Goal: Find specific page/section: Find specific page/section

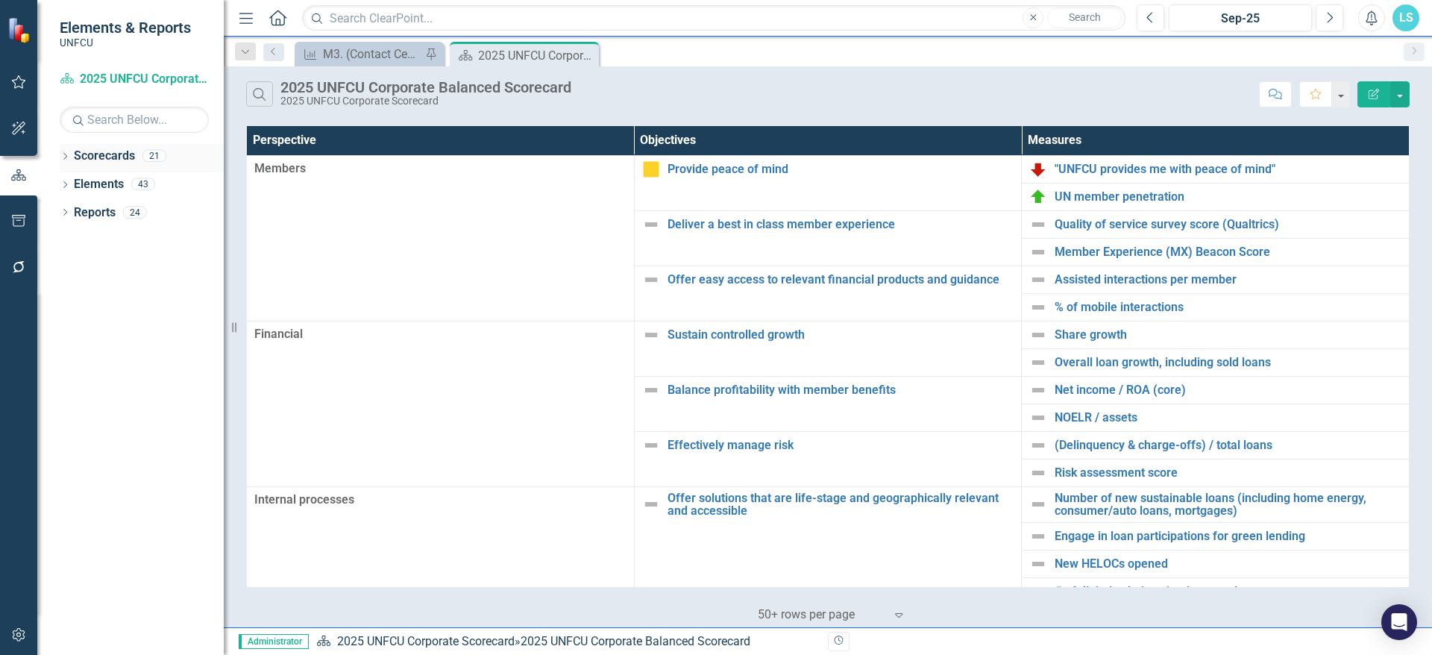
click at [72, 147] on div "Dropdown Scorecards 21" at bounding box center [142, 158] width 164 height 28
click at [66, 155] on icon at bounding box center [65, 156] width 4 height 7
click at [71, 182] on icon "Dropdown" at bounding box center [72, 183] width 11 height 9
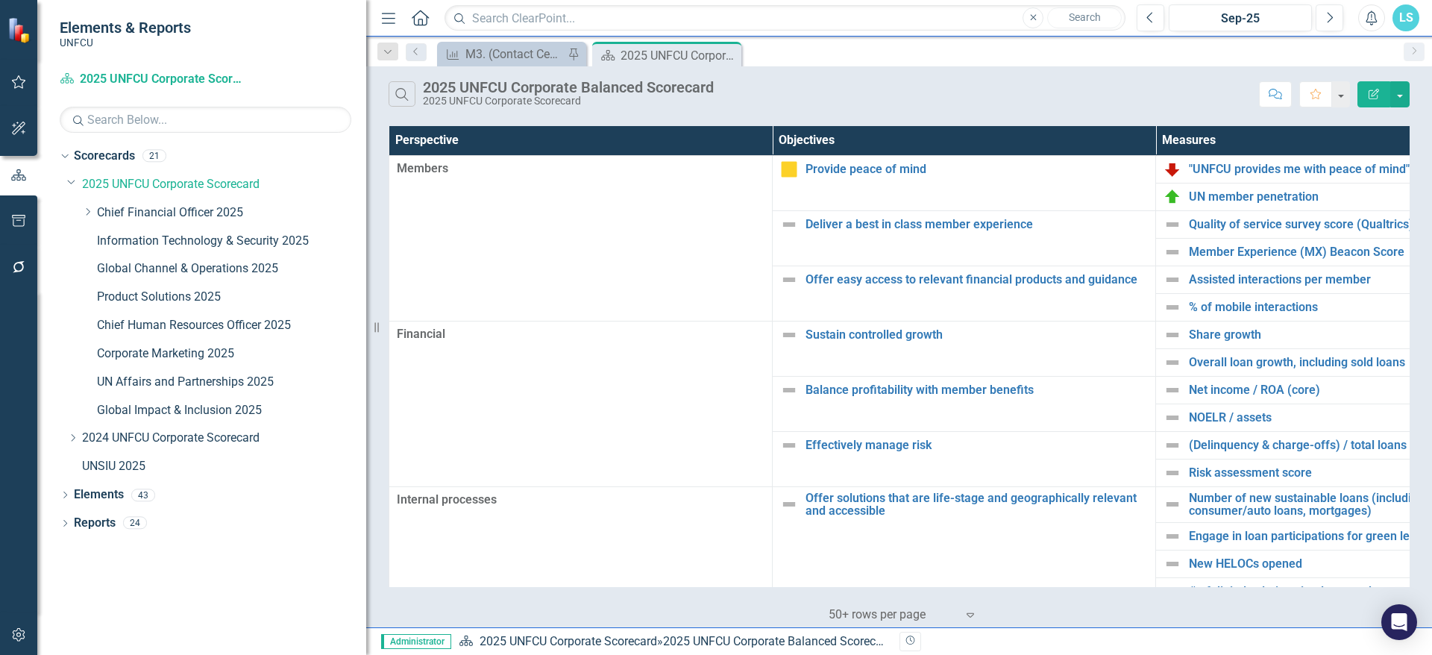
drag, startPoint x: 225, startPoint y: 345, endPoint x: 366, endPoint y: 330, distance: 141.8
click at [366, 330] on div "Resize" at bounding box center [372, 327] width 12 height 655
click at [231, 263] on link "Global Channel & Operations 2025" at bounding box center [231, 268] width 269 height 17
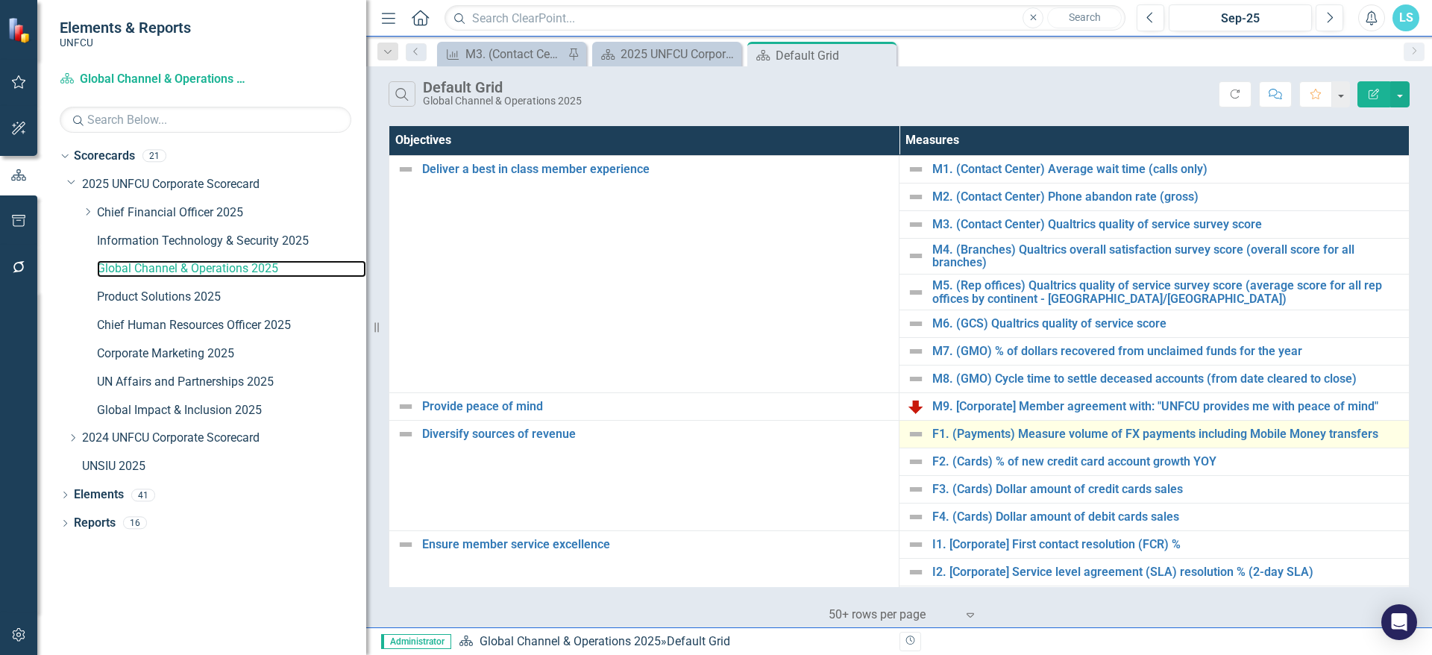
scroll to position [75, 0]
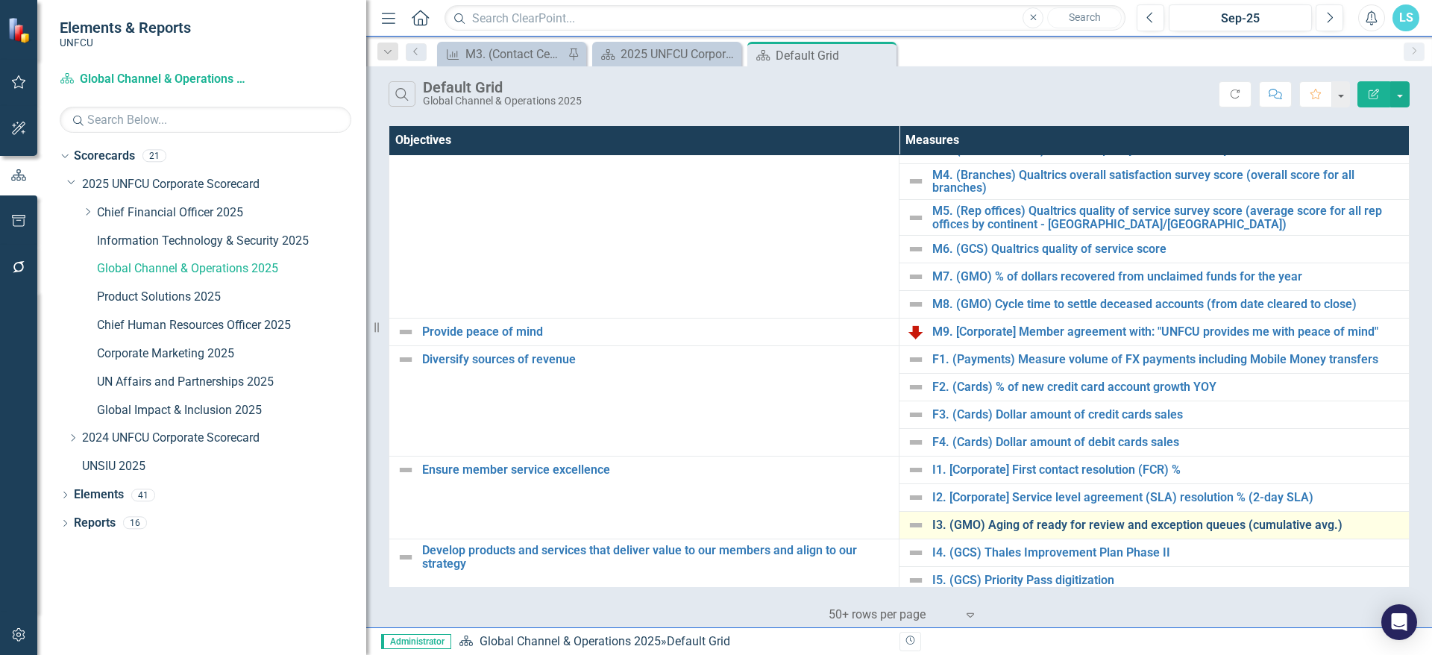
click at [1025, 528] on link "I3. (GMO) Aging of ready for review and exception queues (cumulative avg.)" at bounding box center [1167, 524] width 469 height 13
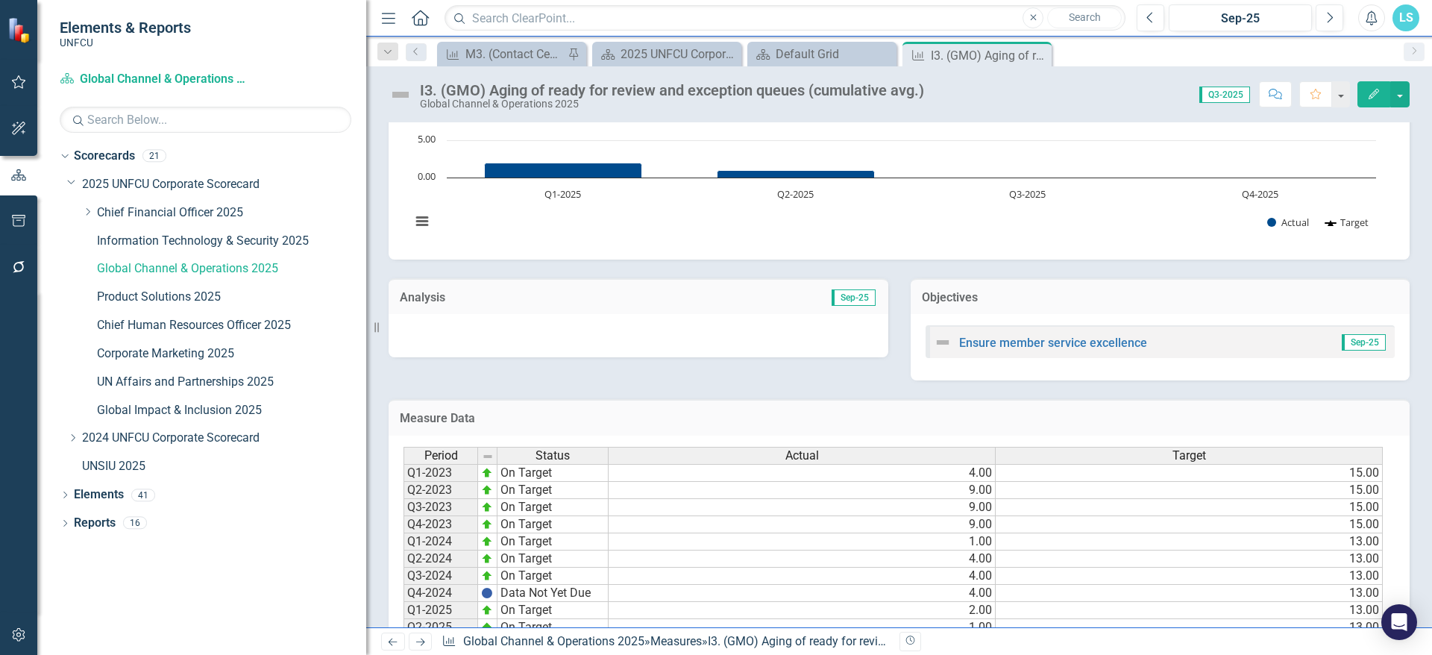
scroll to position [230, 0]
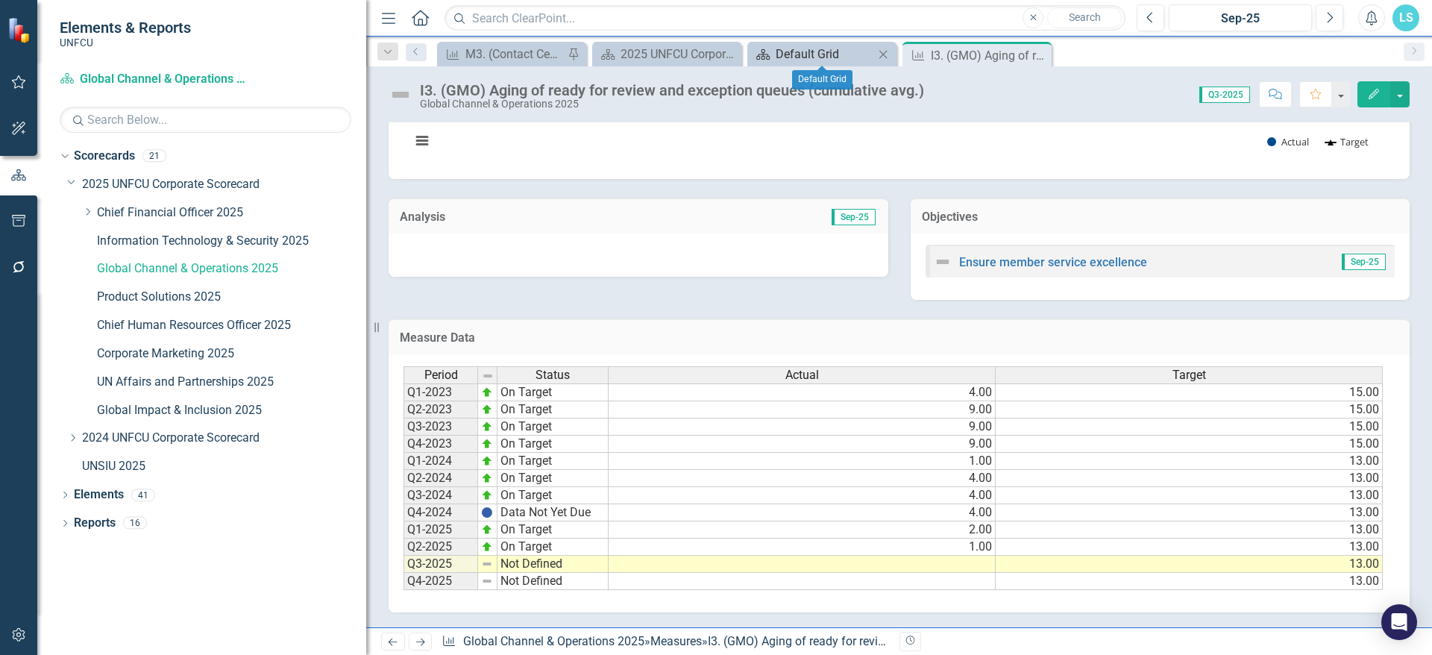
click at [789, 49] on div "Default Grid" at bounding box center [825, 54] width 98 height 19
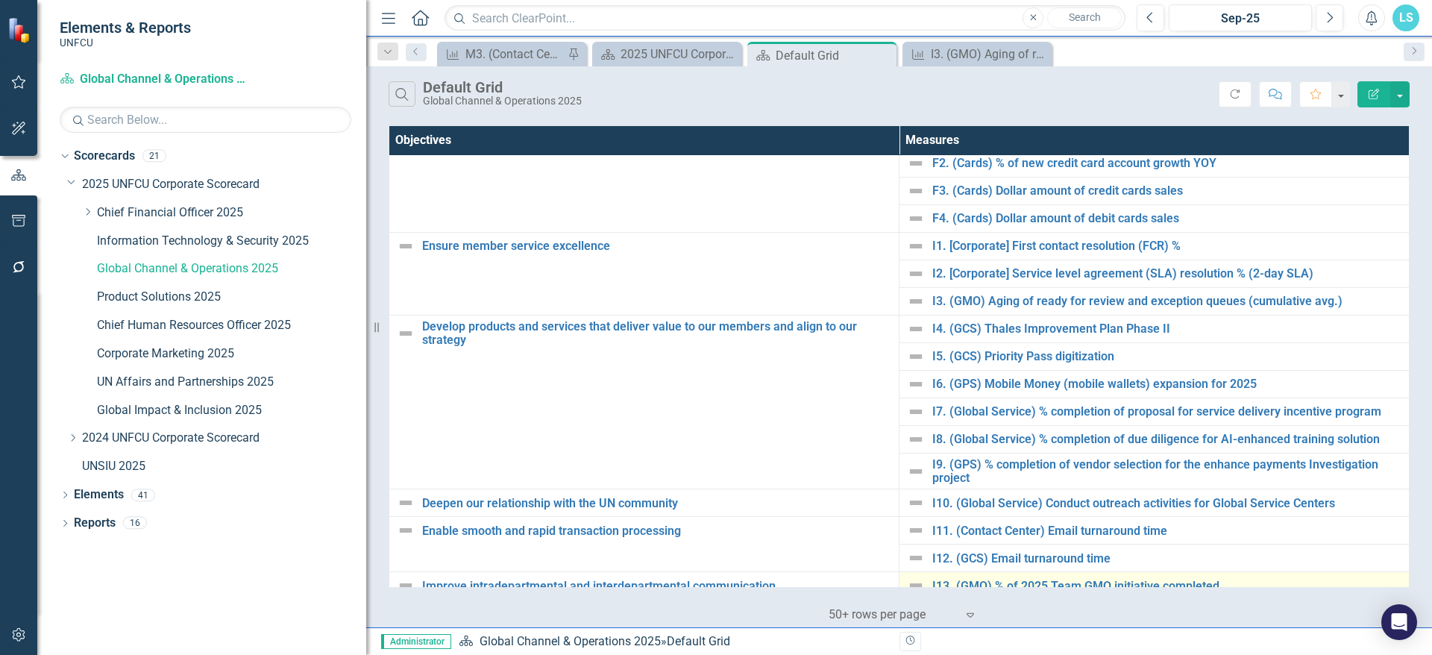
scroll to position [373, 0]
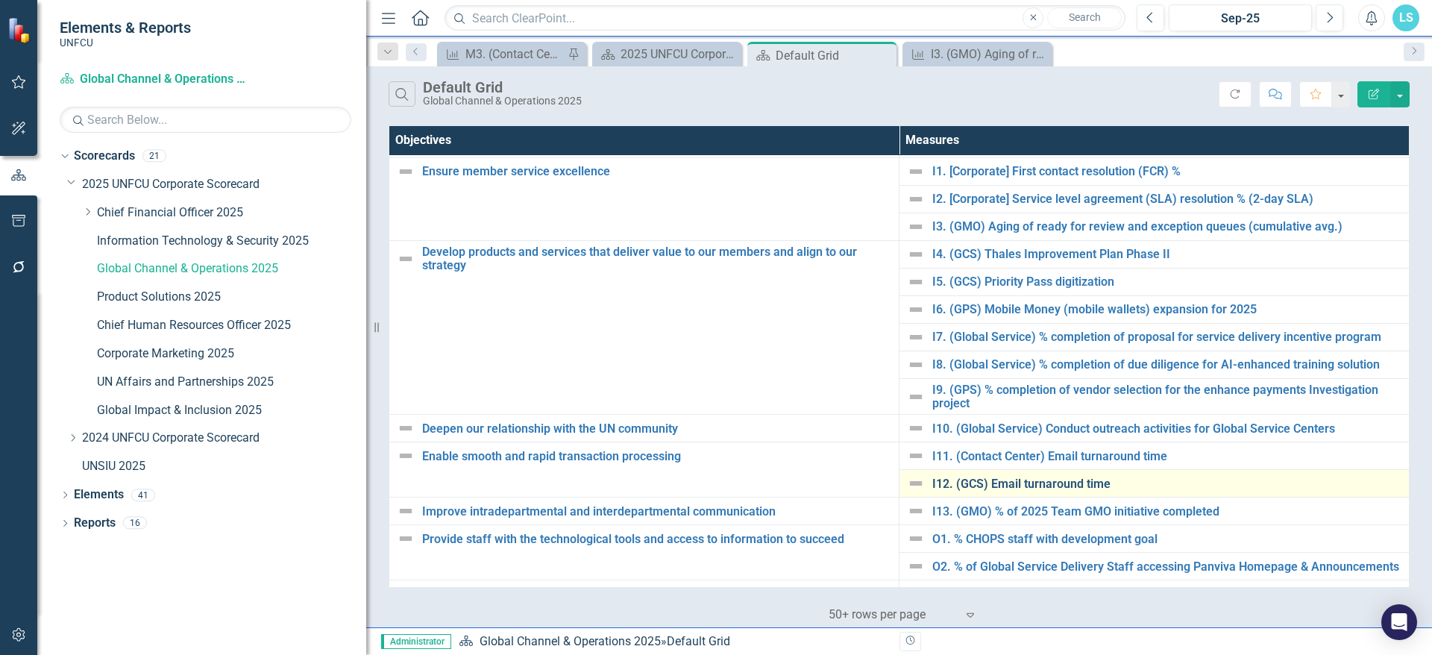
click at [994, 479] on link "I12. (GCS) Email turnaround time" at bounding box center [1167, 483] width 469 height 13
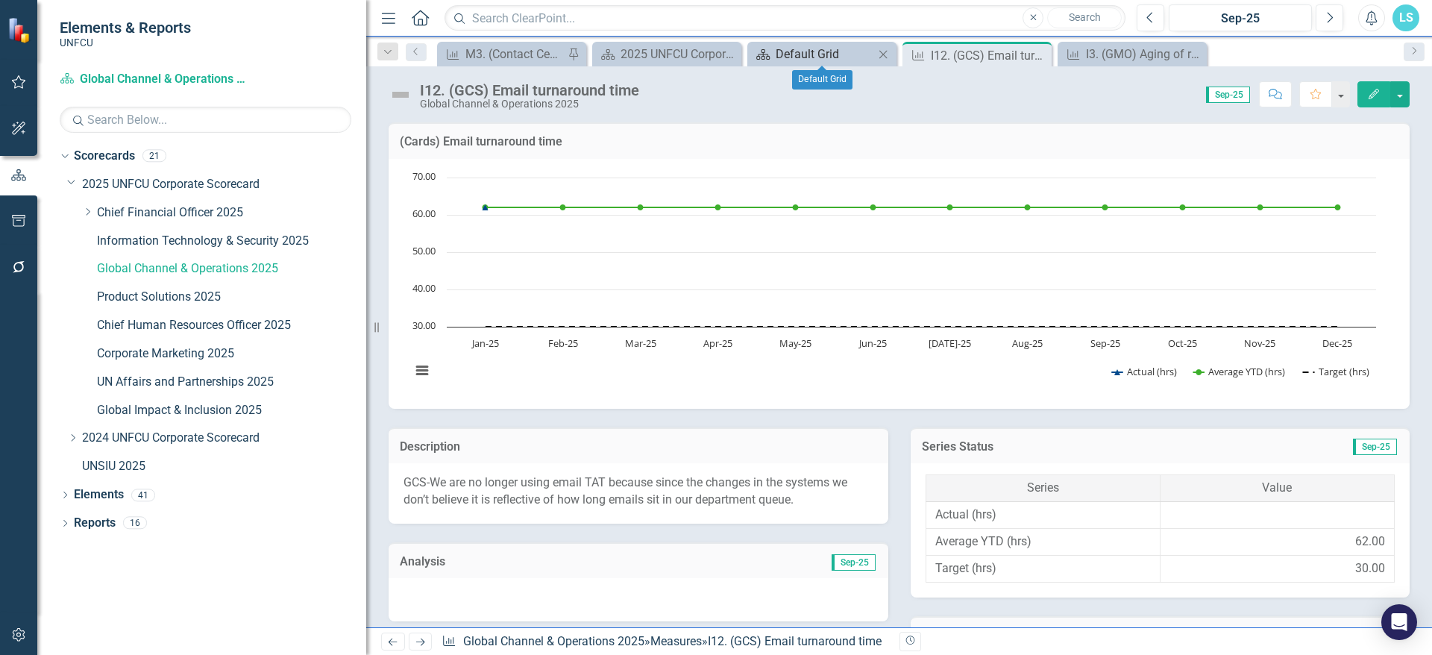
click at [831, 51] on div "Default Grid" at bounding box center [825, 54] width 98 height 19
